Goal: Information Seeking & Learning: Learn about a topic

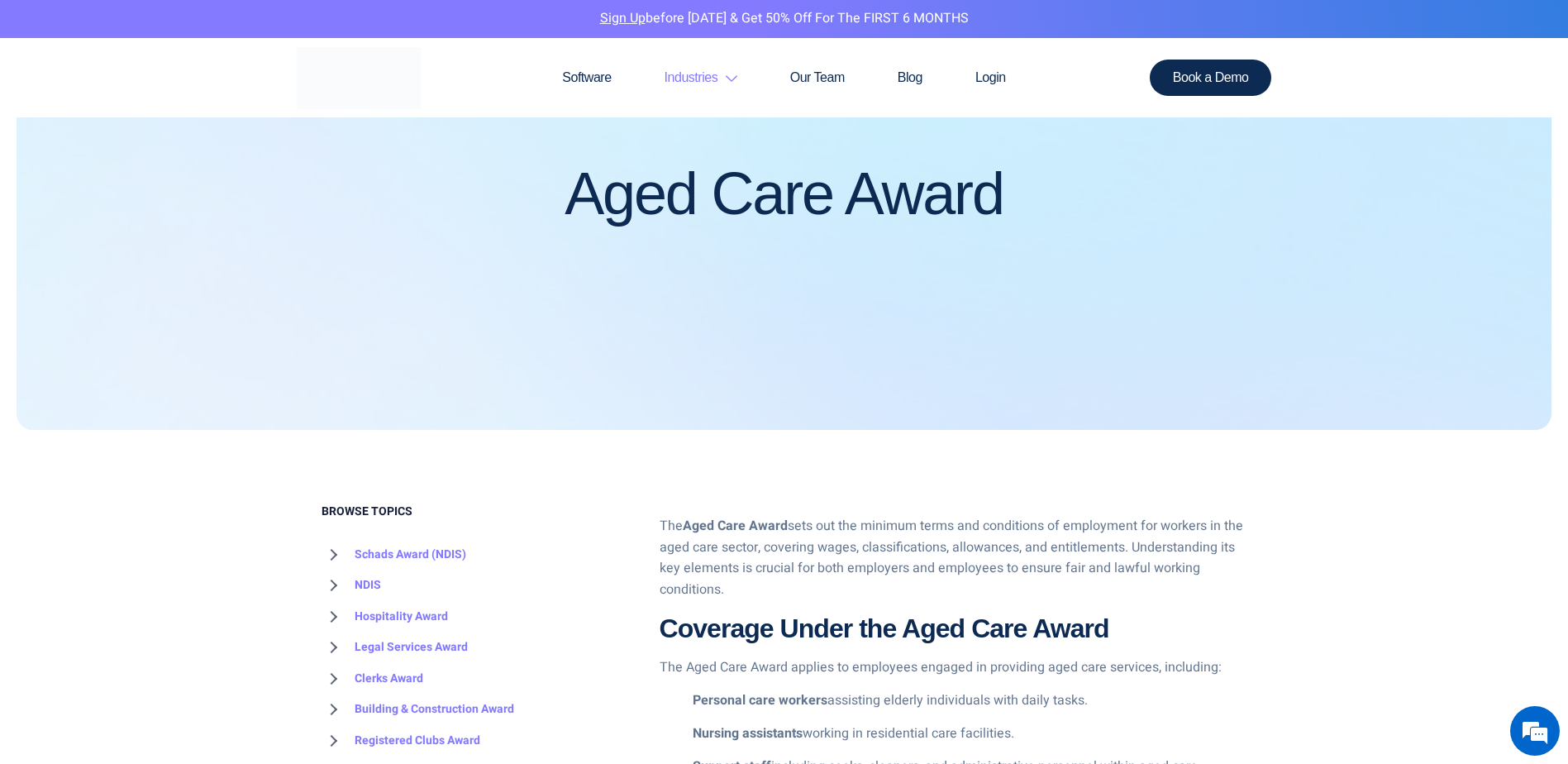
scroll to position [249, 0]
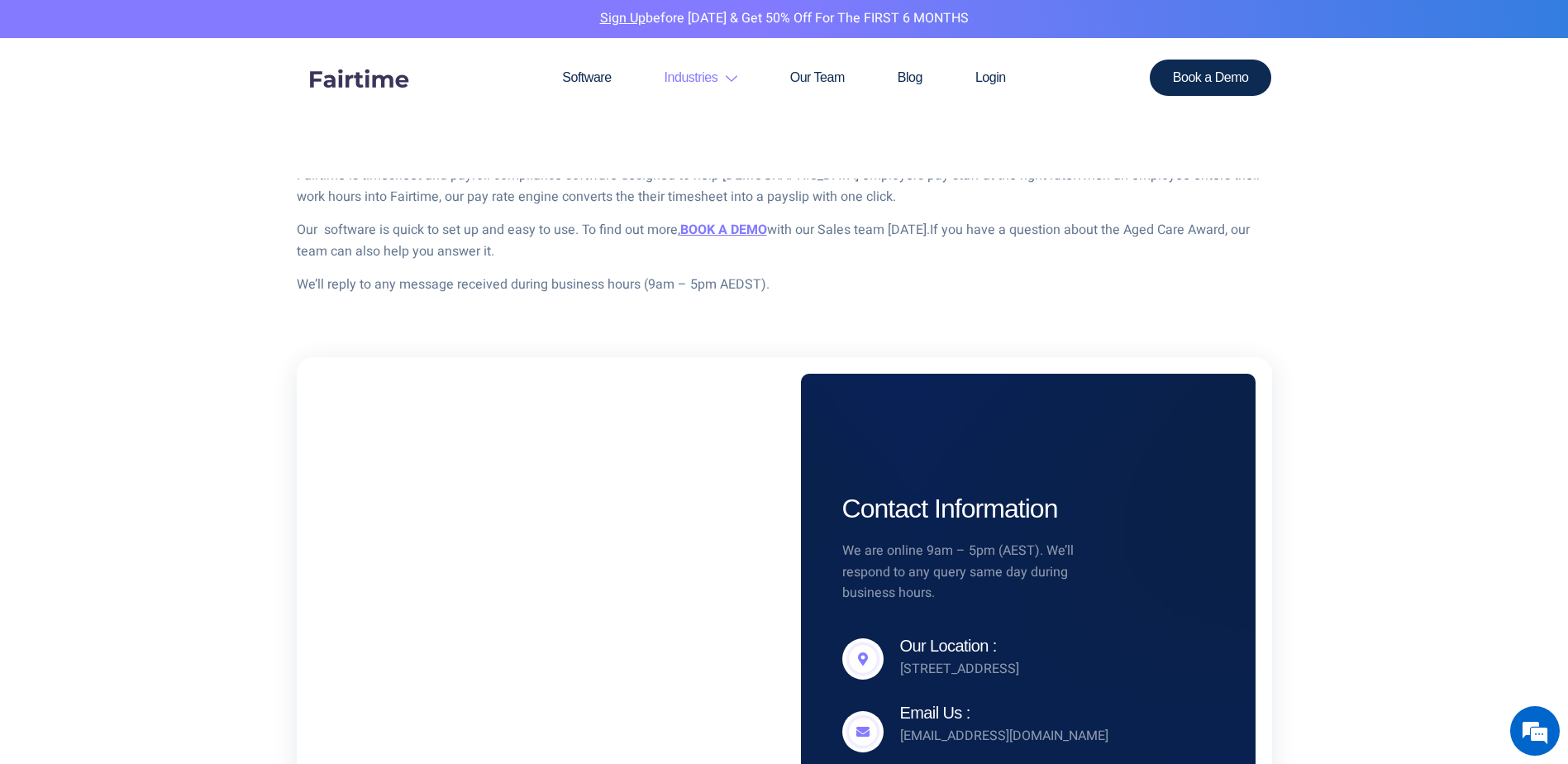
scroll to position [3948, 0]
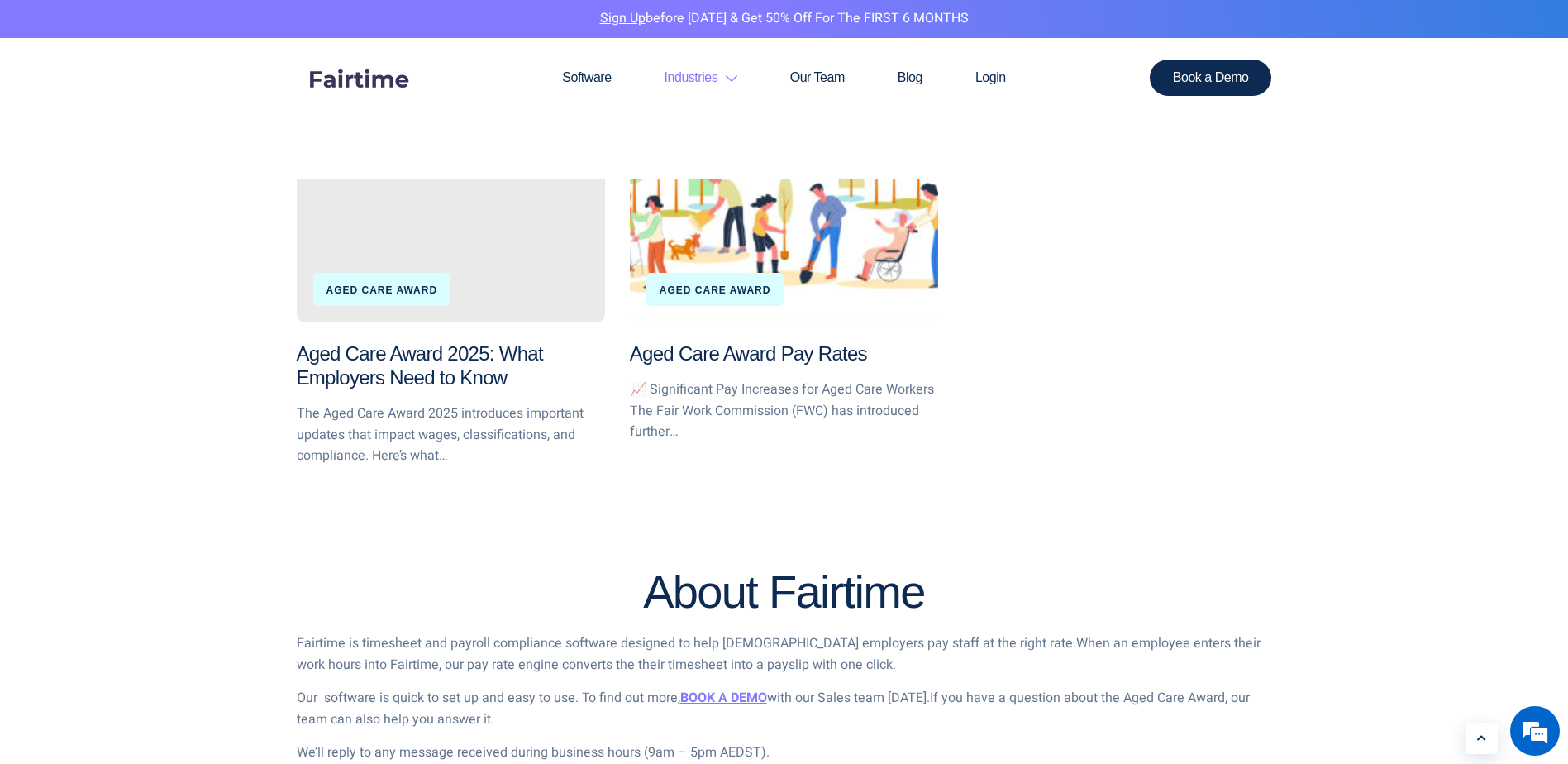
scroll to position [3474, 0]
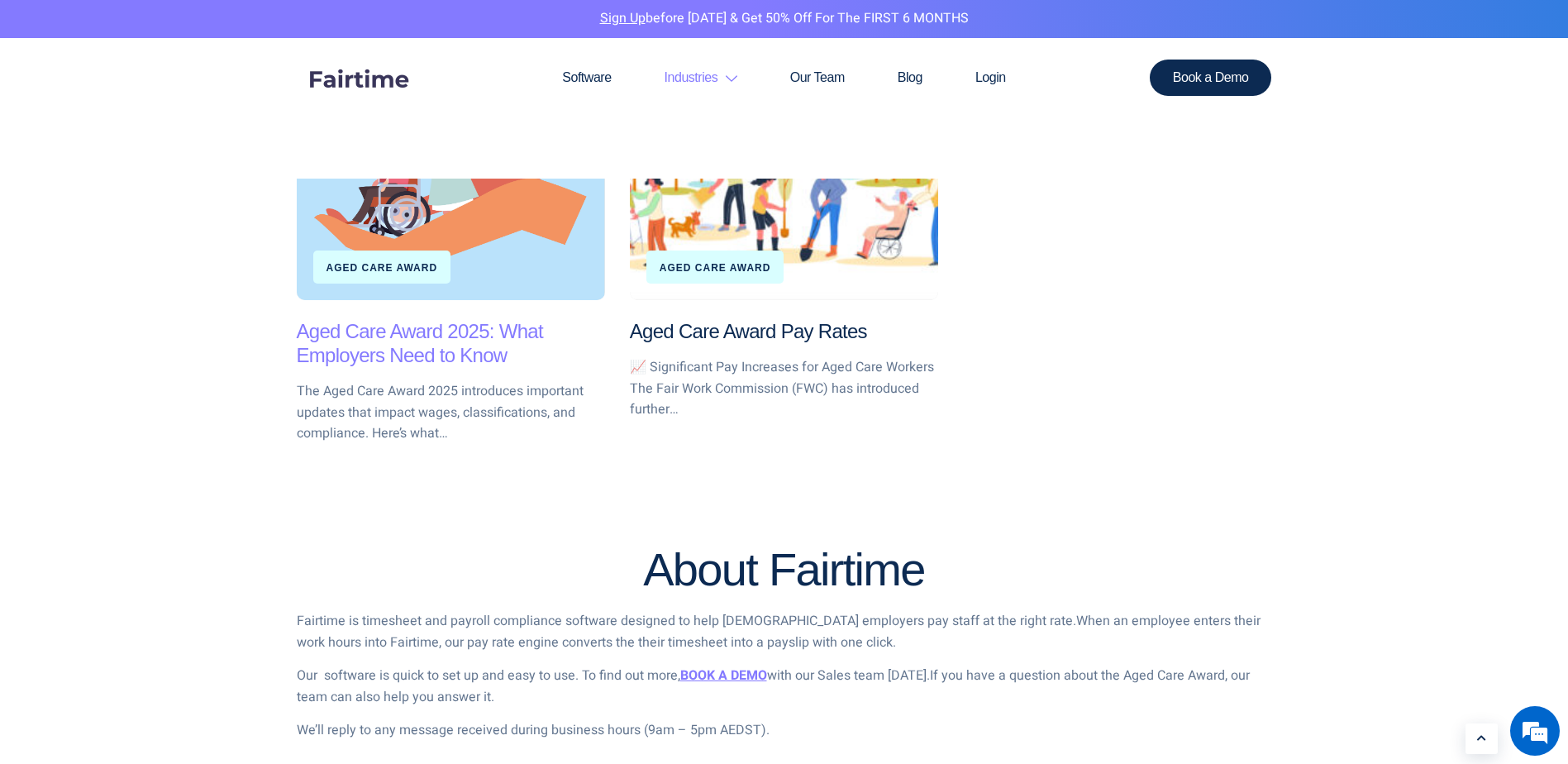
click at [411, 343] on link "Aged Care Award 2025: What Employers Need to Know" at bounding box center [419, 343] width 247 height 46
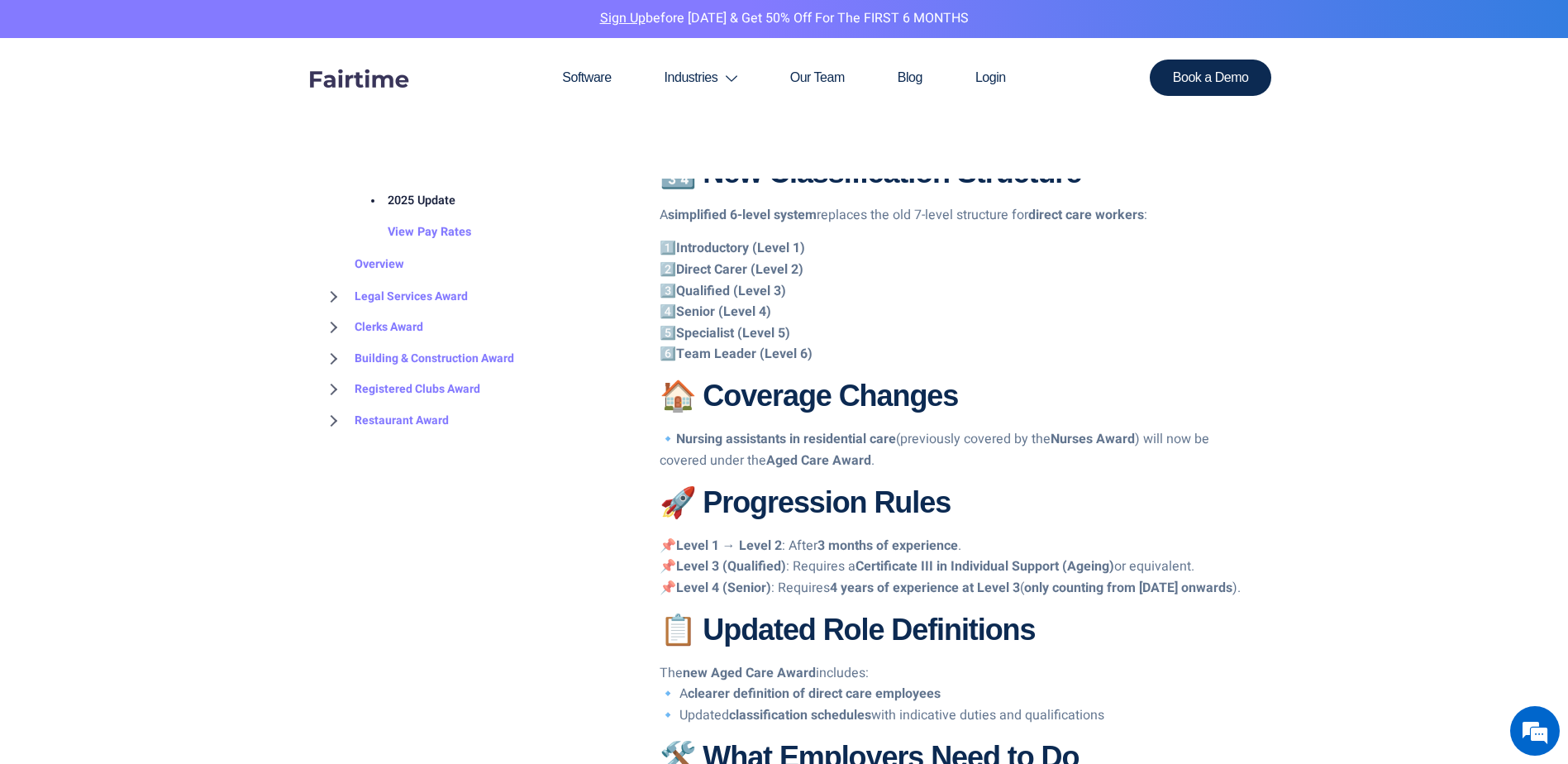
scroll to position [556, 0]
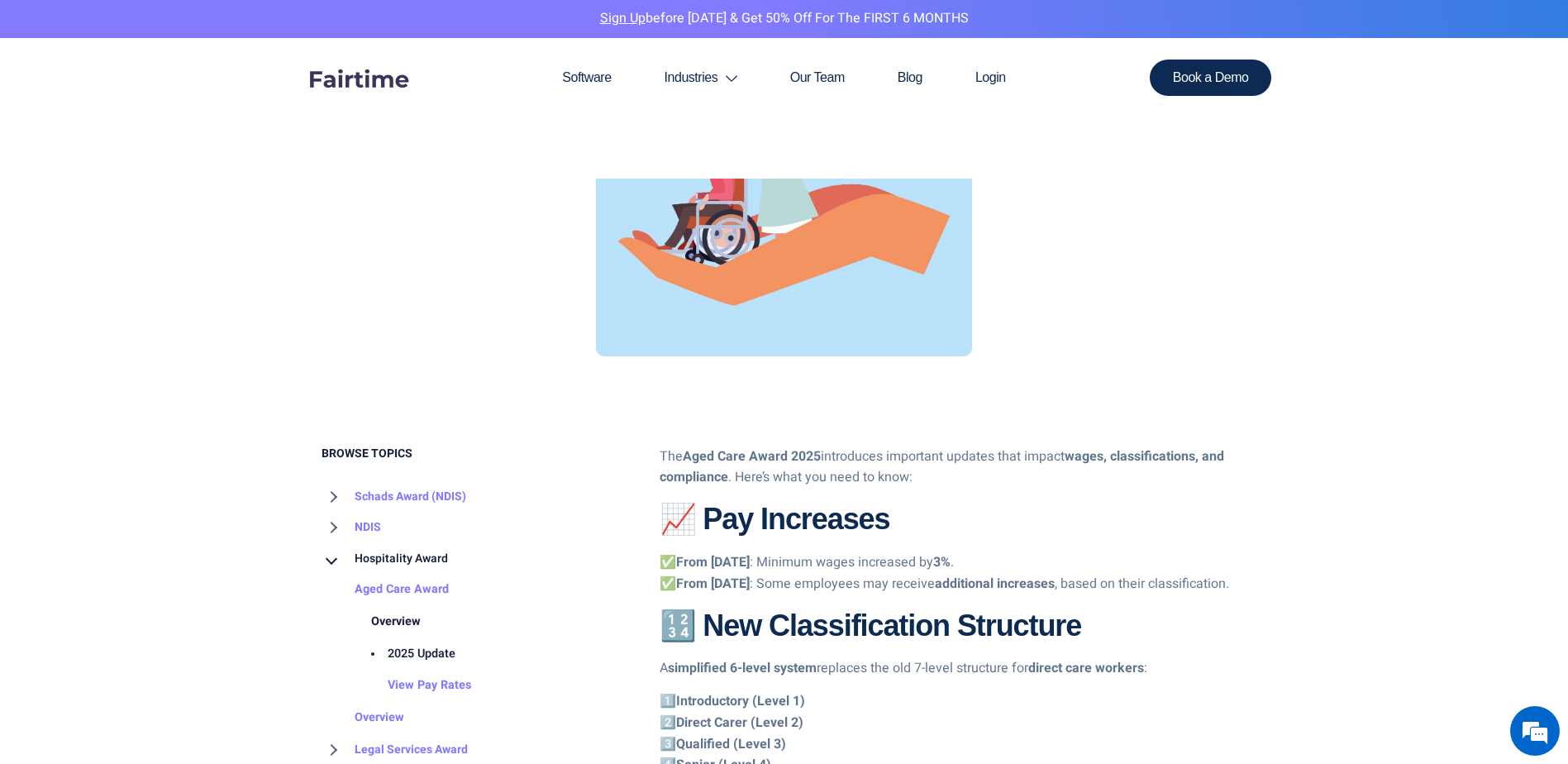
click at [404, 621] on link "Overview" at bounding box center [379, 622] width 83 height 32
